Goal: Find specific page/section: Find specific page/section

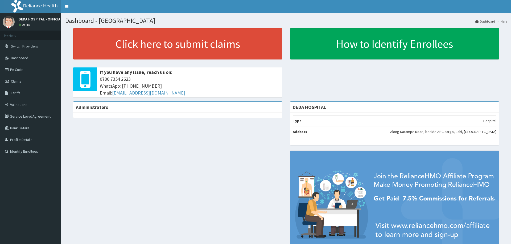
click at [16, 71] on link "PA Code" at bounding box center [30, 70] width 61 height 12
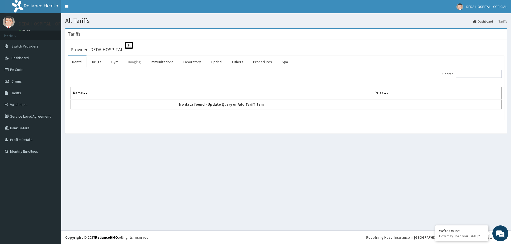
click at [134, 63] on link "Imaging" at bounding box center [134, 61] width 21 height 11
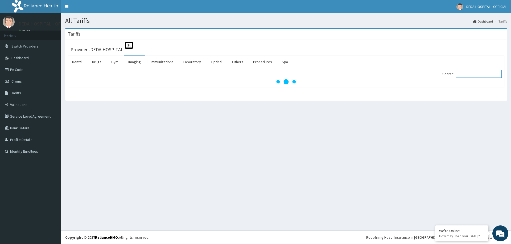
click at [487, 77] on input "Search:" at bounding box center [479, 74] width 46 height 8
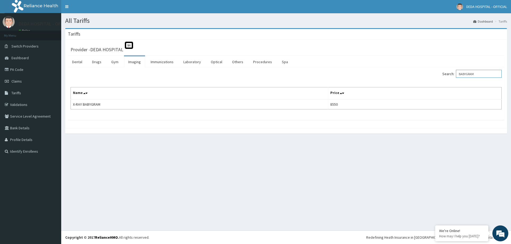
type input "BABYGRAM"
